Goal: Information Seeking & Learning: Understand process/instructions

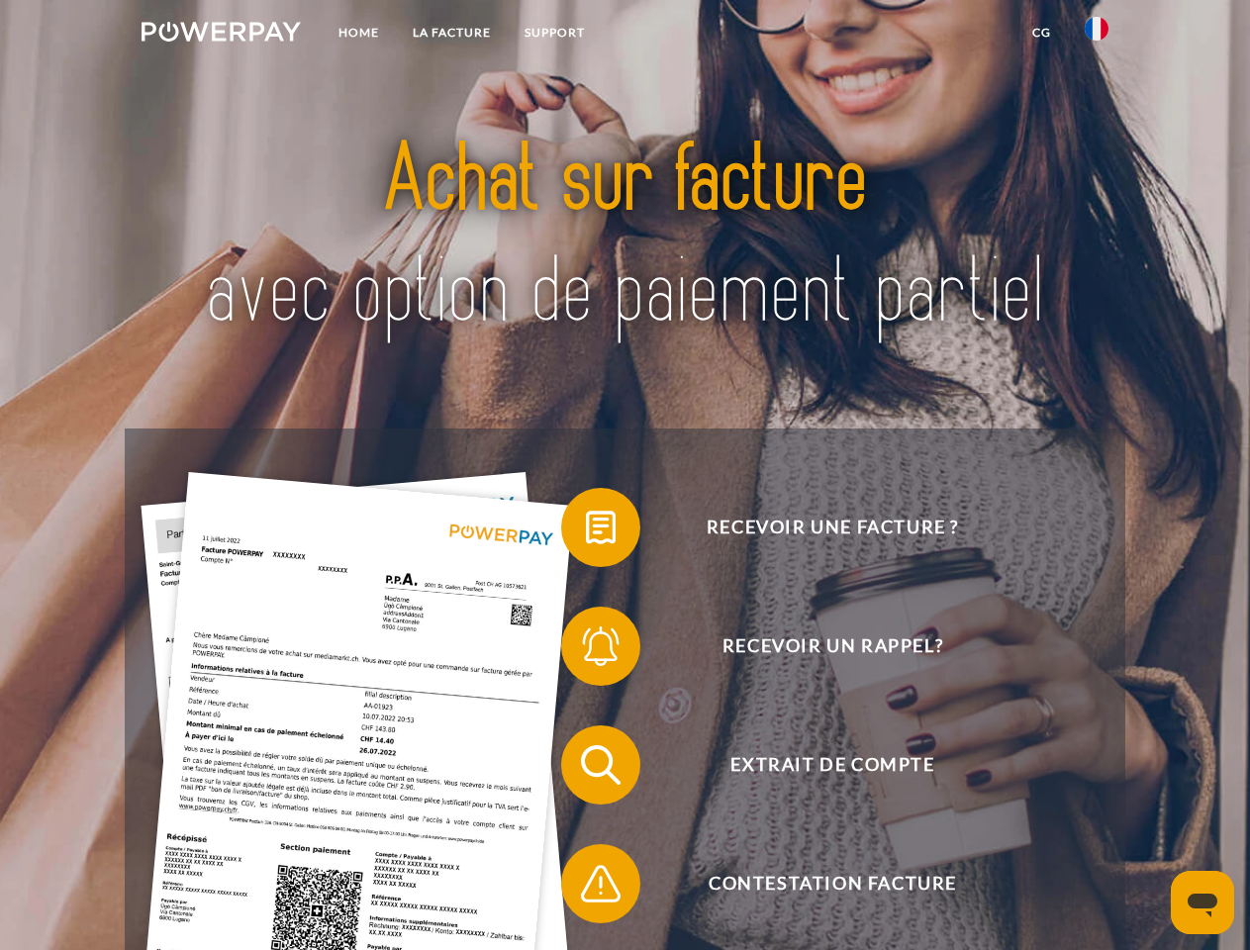
click at [221, 35] on img at bounding box center [220, 32] width 159 height 20
click at [1096, 35] on img at bounding box center [1097, 29] width 24 height 24
click at [1041, 33] on link "CG" at bounding box center [1041, 33] width 52 height 36
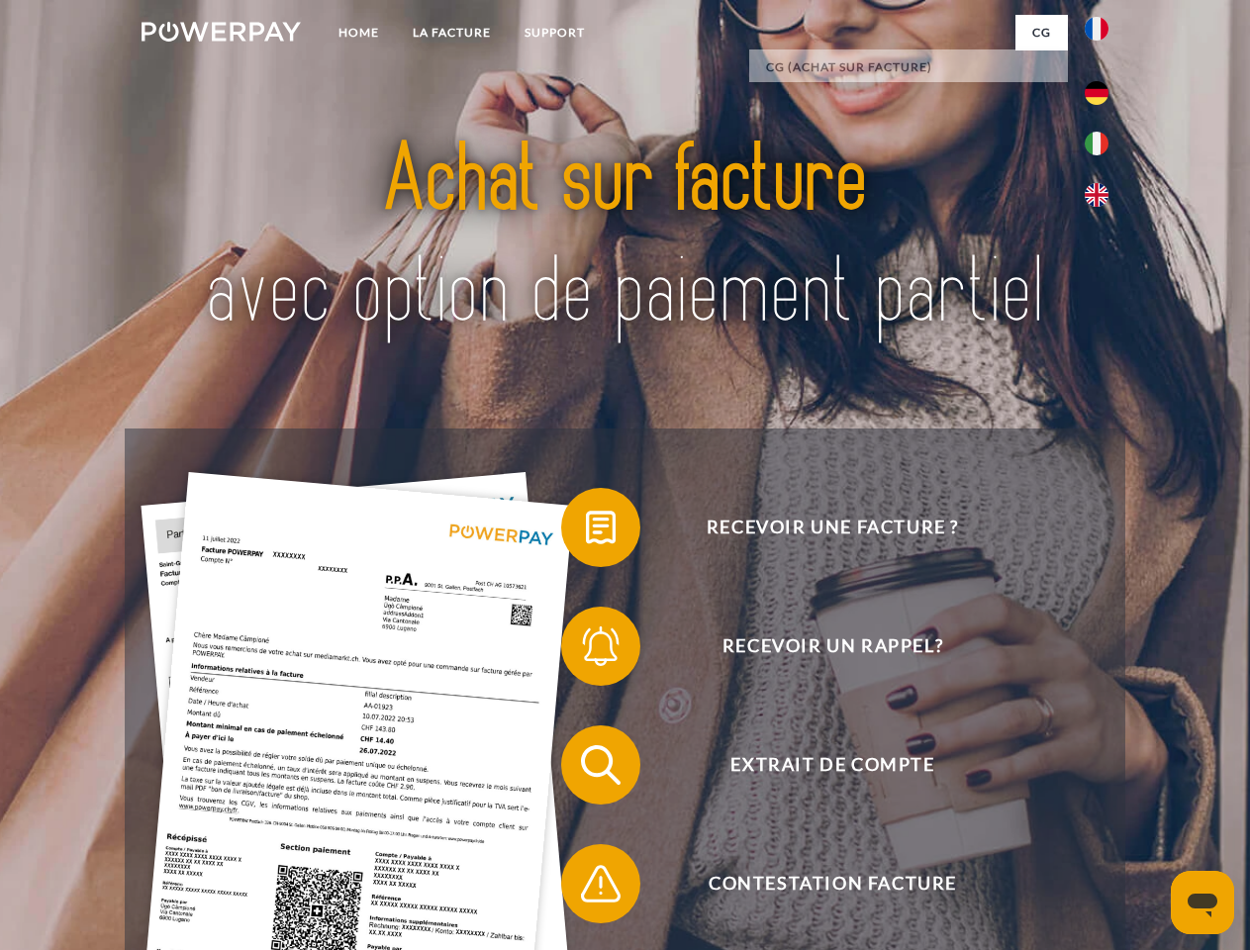
click at [586, 531] on span at bounding box center [570, 527] width 99 height 99
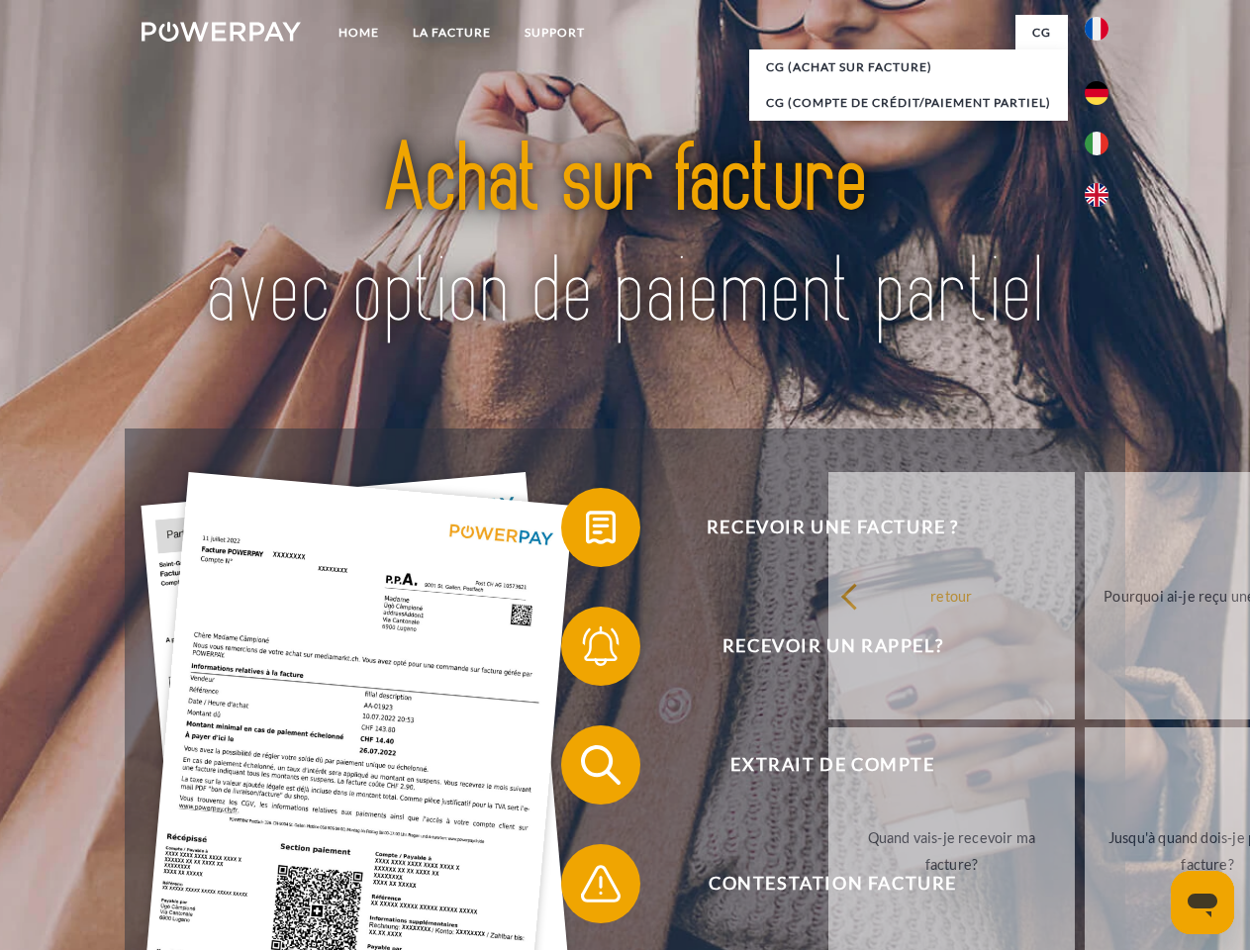
click at [808, 650] on div "retour Pourquoi ai-je reçu une facture? Avez-vous reçu mes paiements, ai-je enc…" at bounding box center [1208, 723] width 800 height 511
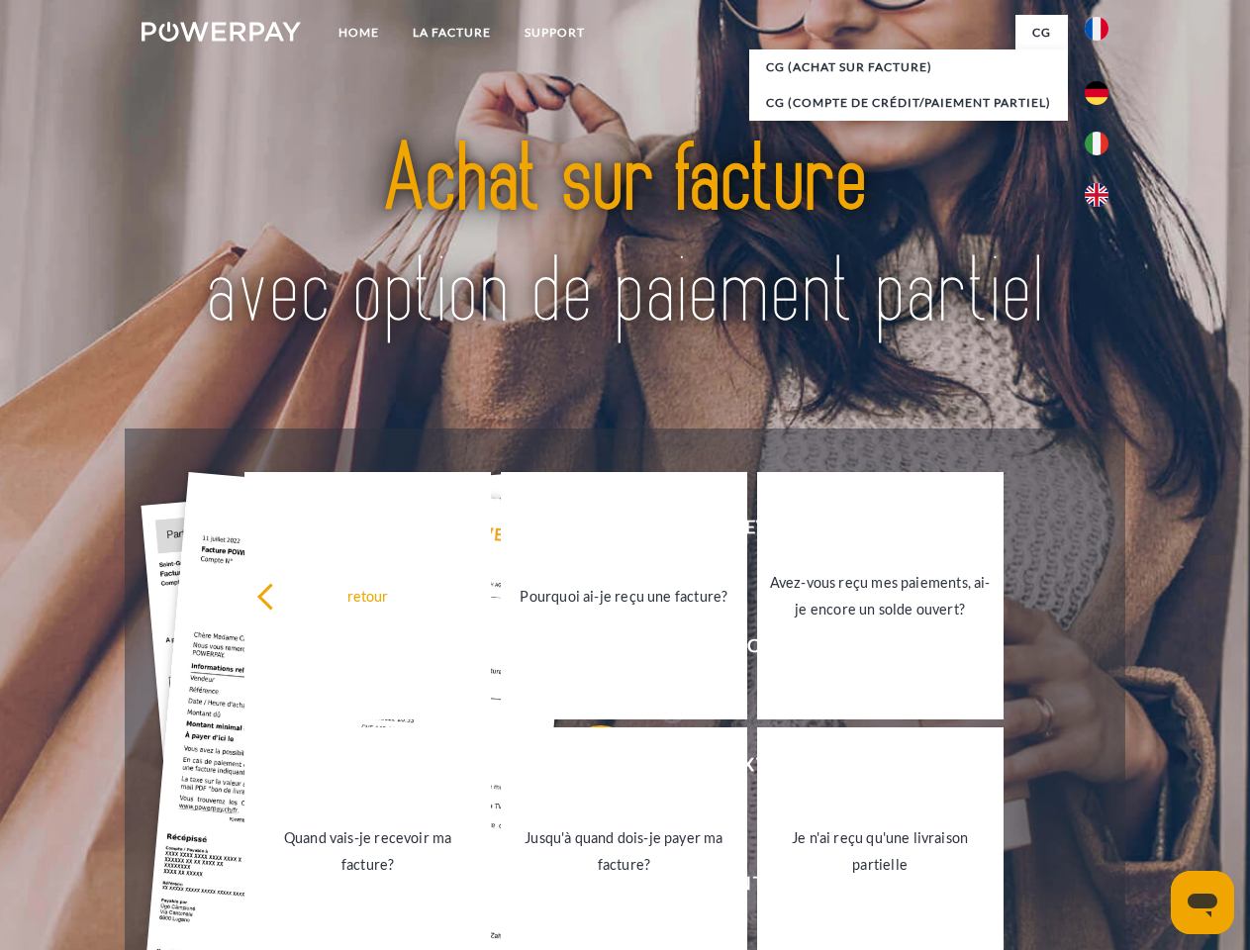
click at [586, 769] on link "Jusqu'à quand dois-je payer ma facture?" at bounding box center [624, 850] width 246 height 247
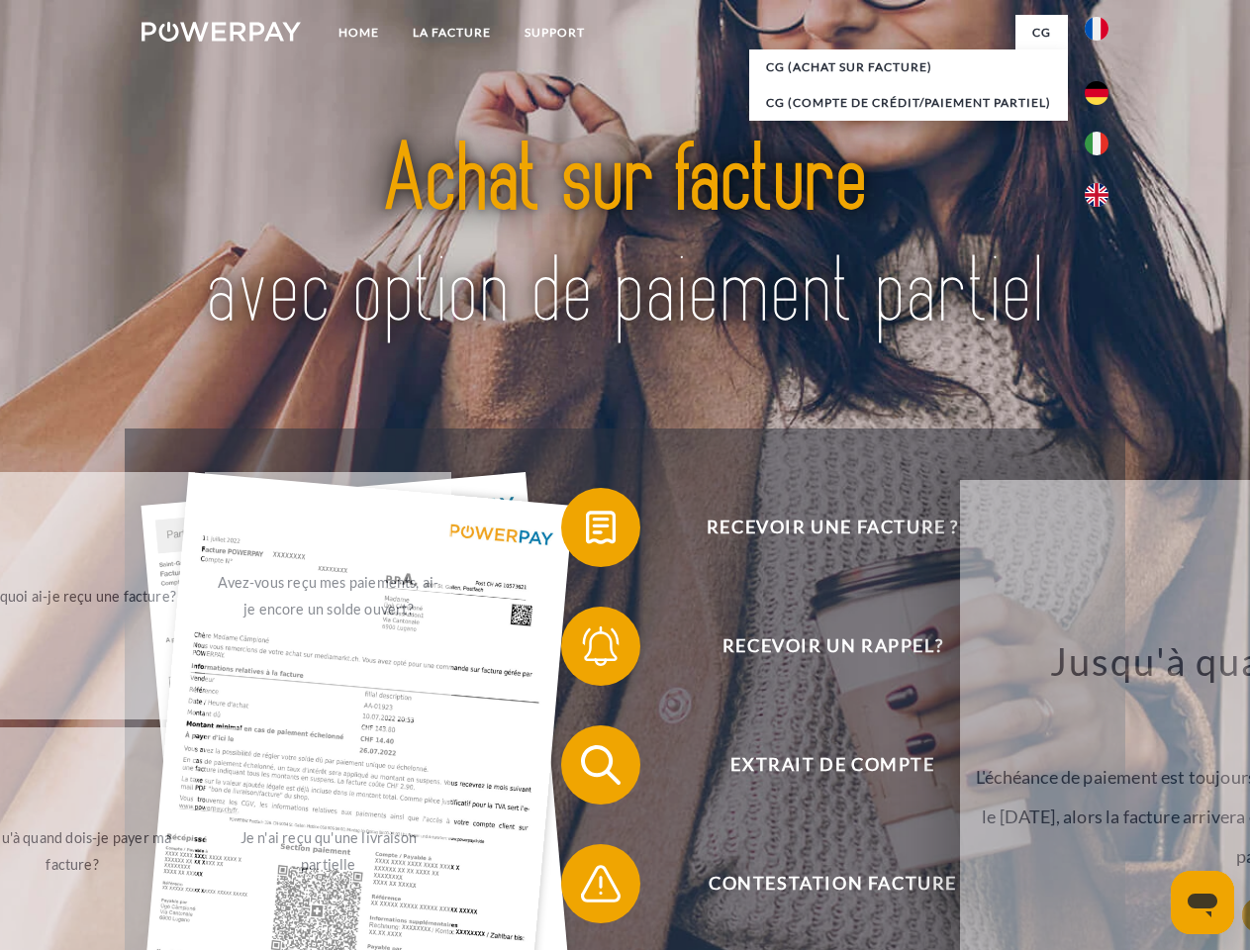
click at [586, 888] on span at bounding box center [570, 883] width 99 height 99
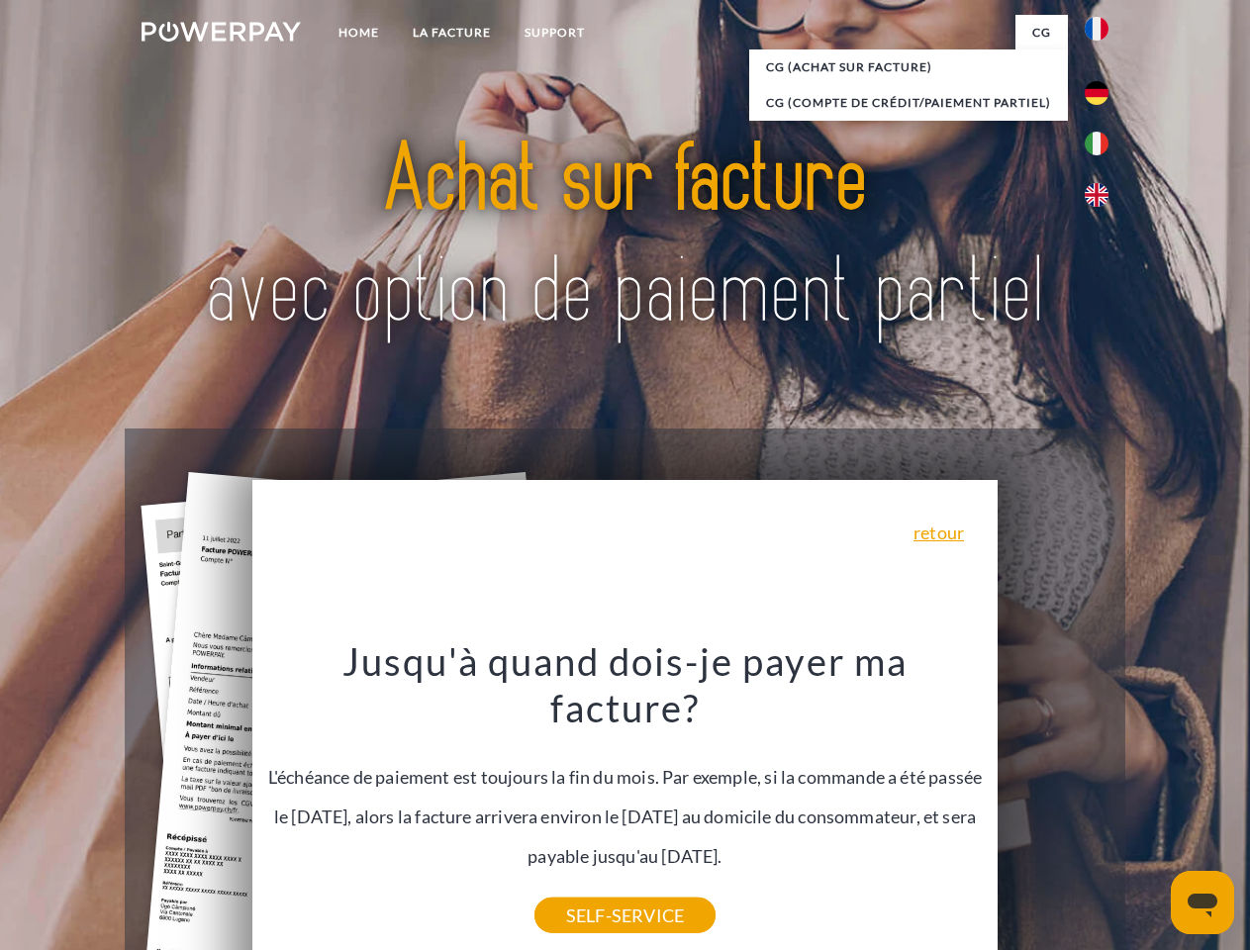
click at [1202, 902] on icon "Ouvrir la fenêtre de messagerie" at bounding box center [1202, 906] width 30 height 24
